Goal: Connect with others: Establish contact or relationships with other users

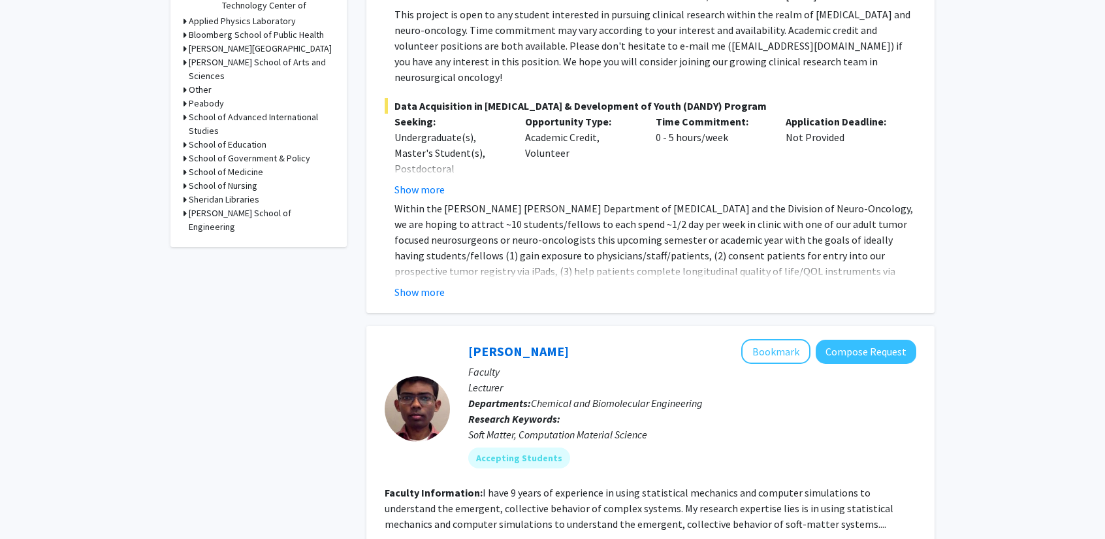
scroll to position [554, 0]
click at [422, 283] on button "Show more" at bounding box center [420, 291] width 50 height 16
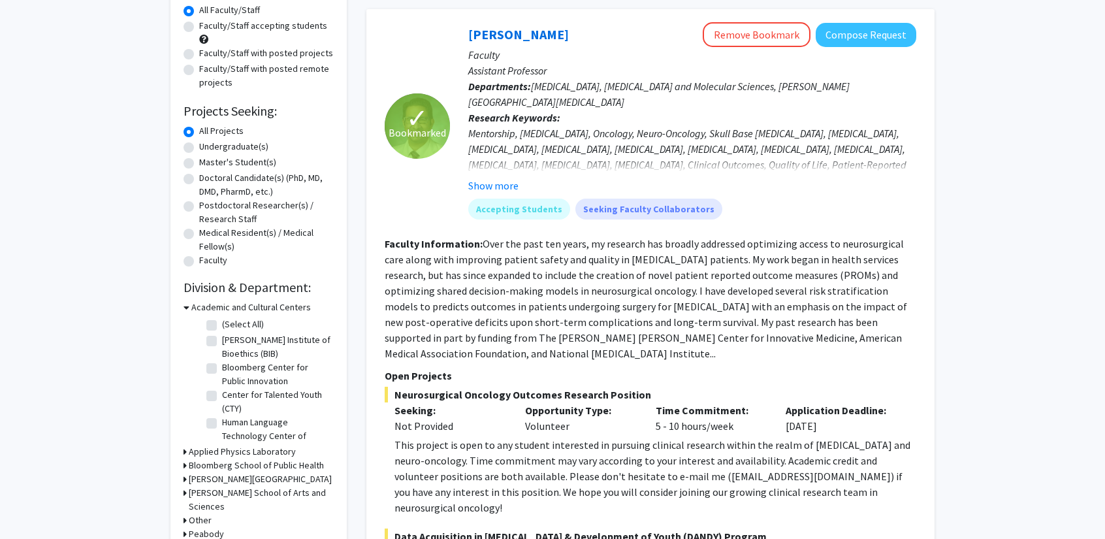
scroll to position [117, 0]
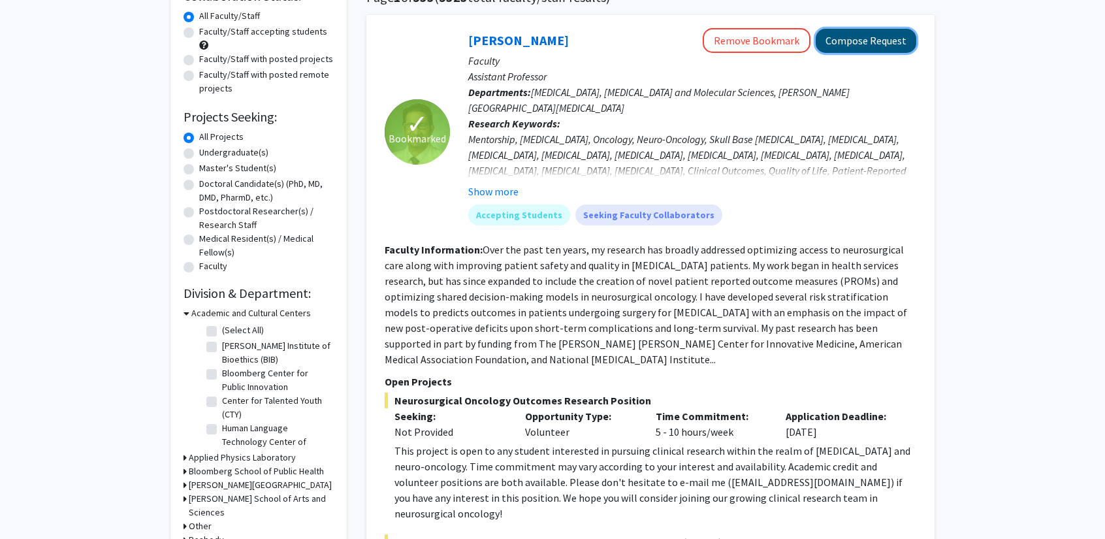
click at [855, 37] on button "Compose Request" at bounding box center [866, 41] width 101 height 24
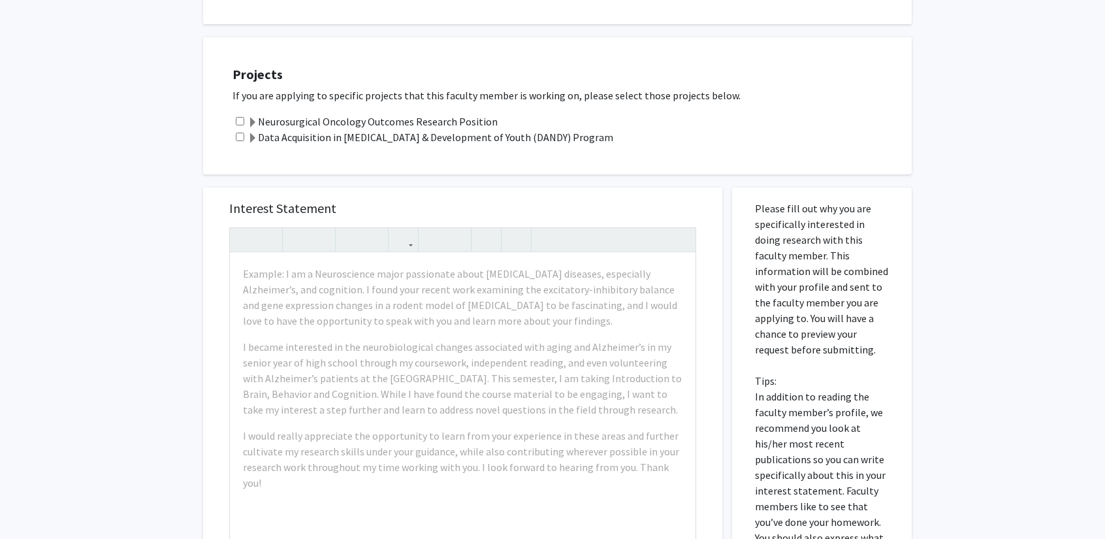
scroll to position [444, 0]
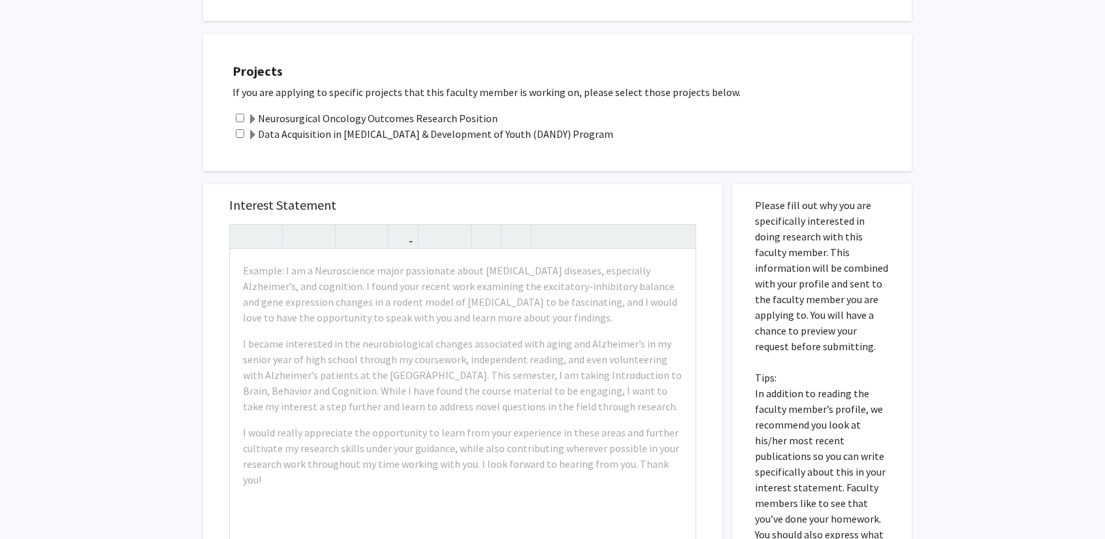
click at [240, 129] on input "checkbox" at bounding box center [240, 133] width 8 height 8
checkbox input "true"
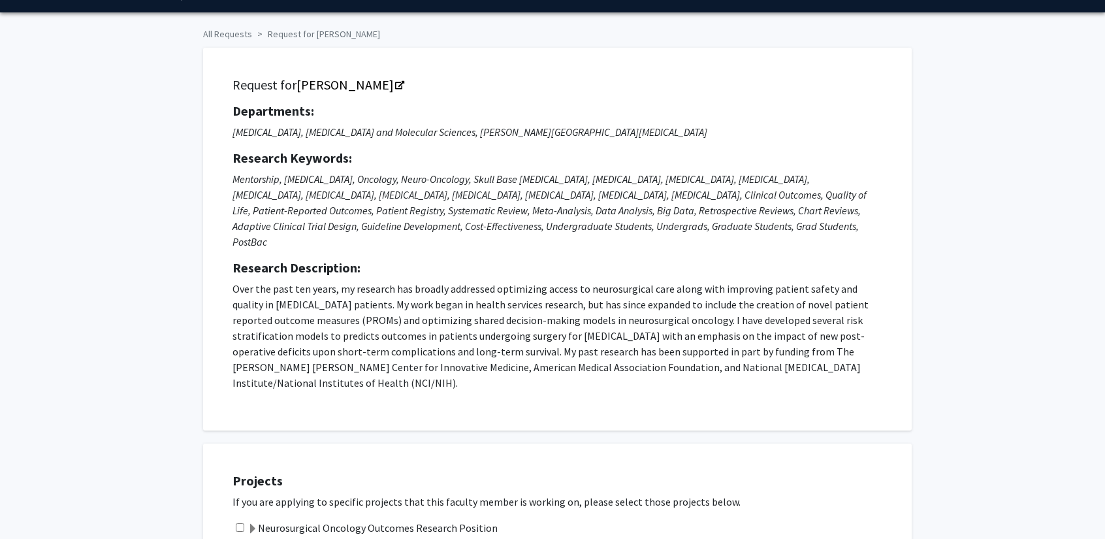
scroll to position [0, 0]
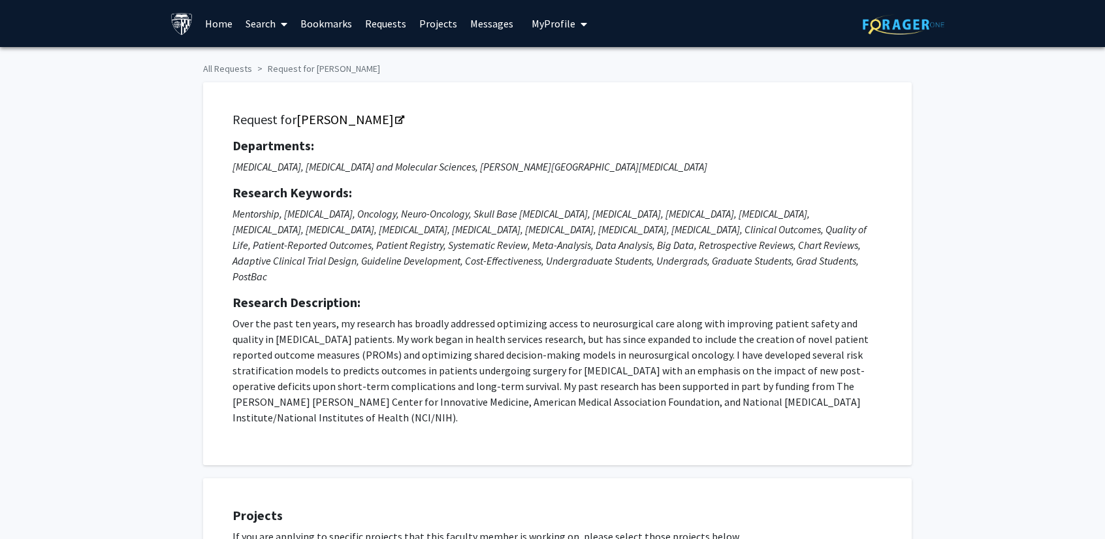
click at [278, 32] on span at bounding box center [282, 24] width 12 height 46
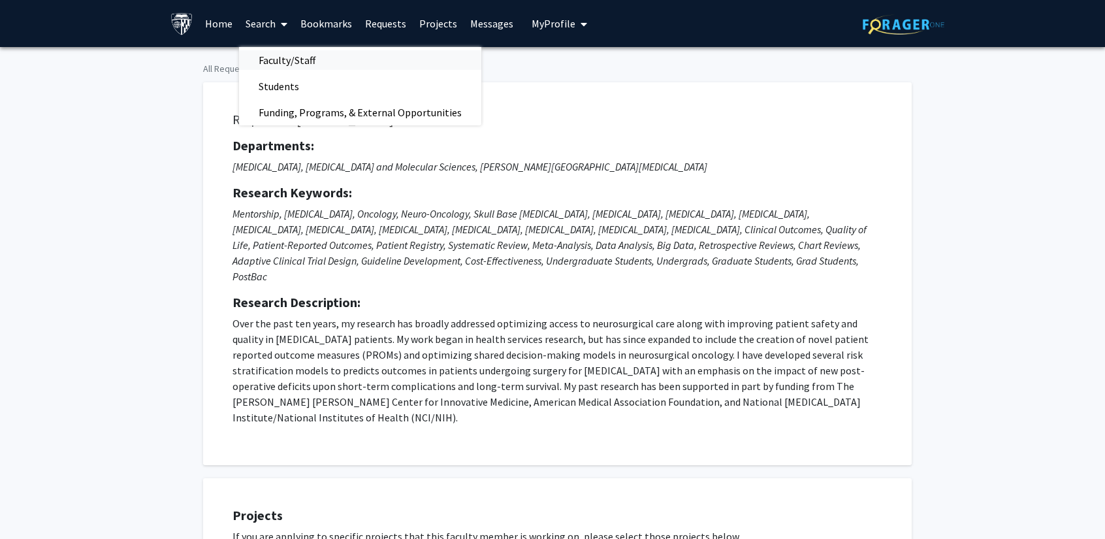
click at [295, 59] on span "Faculty/Staff" at bounding box center [287, 60] width 96 height 26
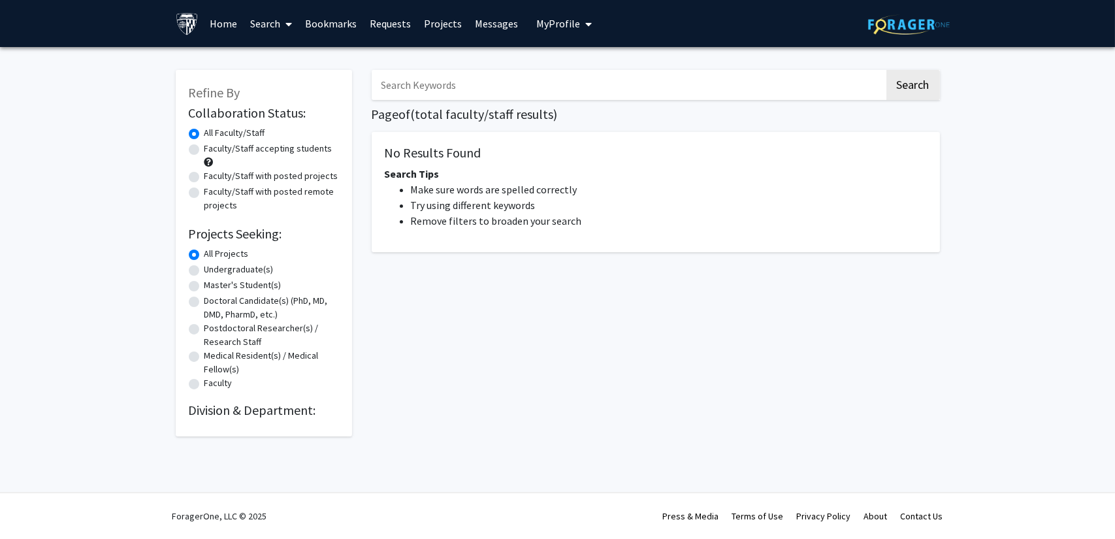
click at [204, 271] on label "Undergraduate(s)" at bounding box center [238, 270] width 69 height 14
click at [204, 271] on input "Undergraduate(s)" at bounding box center [208, 267] width 8 height 8
radio input "true"
click at [231, 26] on link "Home" at bounding box center [223, 24] width 40 height 46
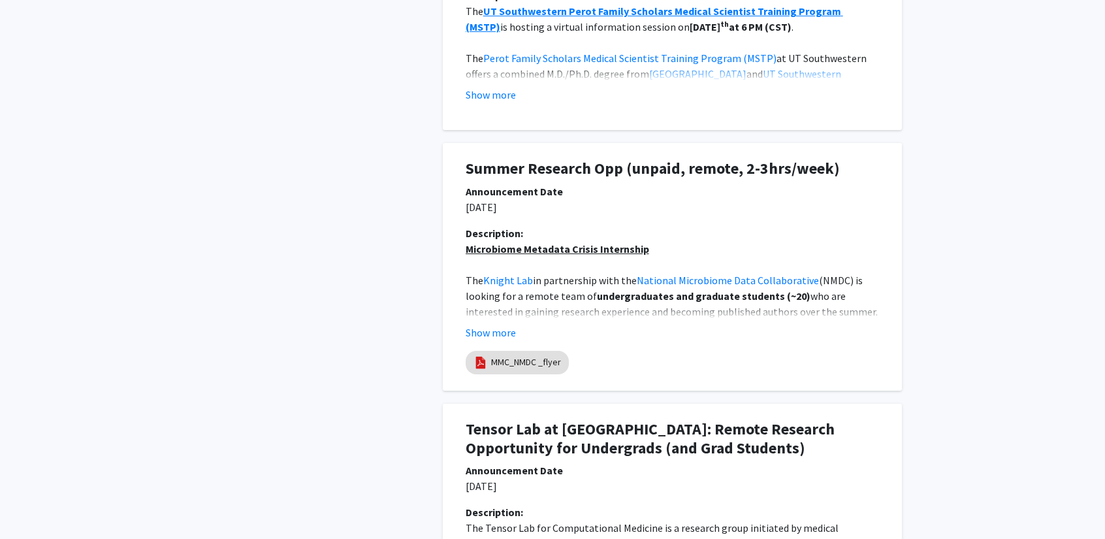
scroll to position [1152, 0]
click at [499, 335] on button "Show more" at bounding box center [491, 332] width 50 height 16
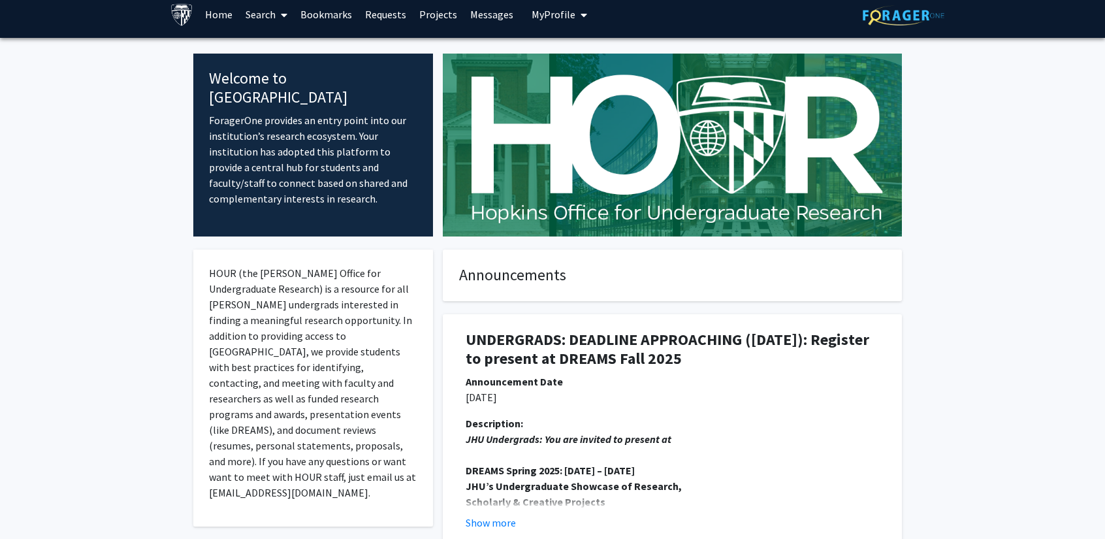
scroll to position [0, 0]
